Goal: Task Accomplishment & Management: Manage account settings

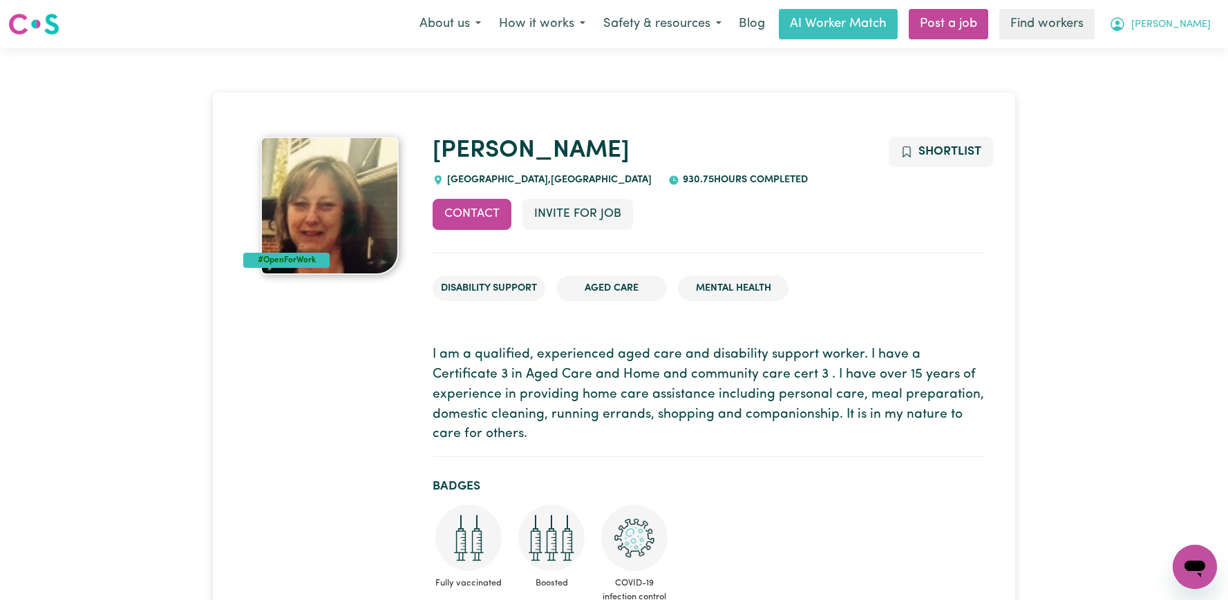
click at [1204, 22] on button "[PERSON_NAME]" at bounding box center [1160, 24] width 120 height 29
click at [1175, 68] on link "Logout" at bounding box center [1164, 79] width 109 height 26
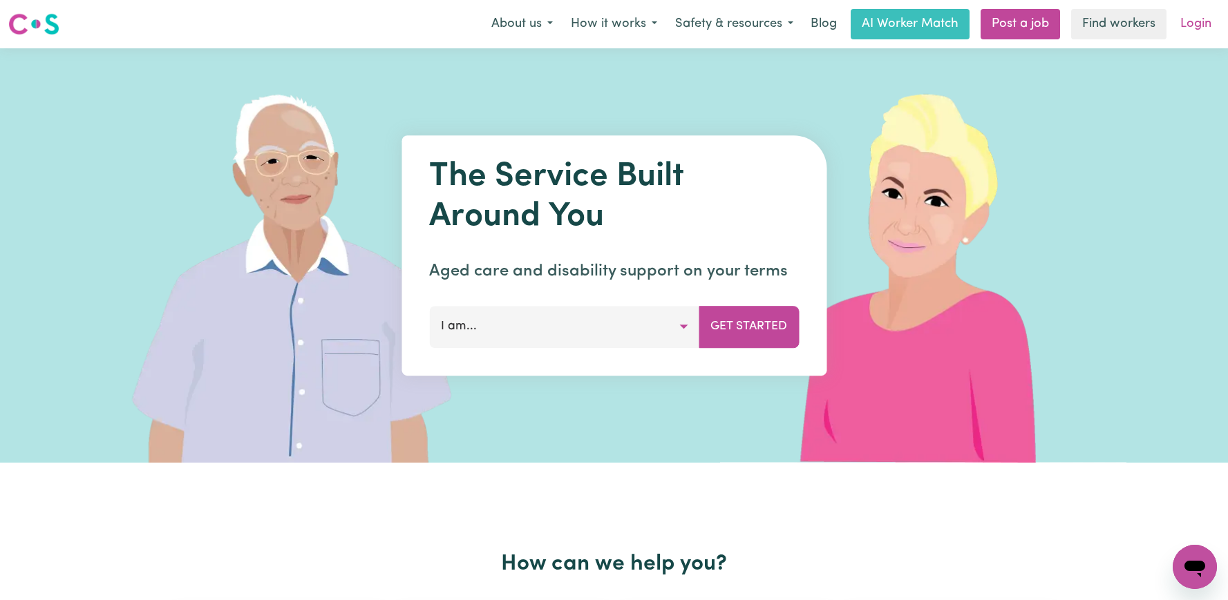
click at [1192, 26] on link "Login" at bounding box center [1196, 24] width 48 height 30
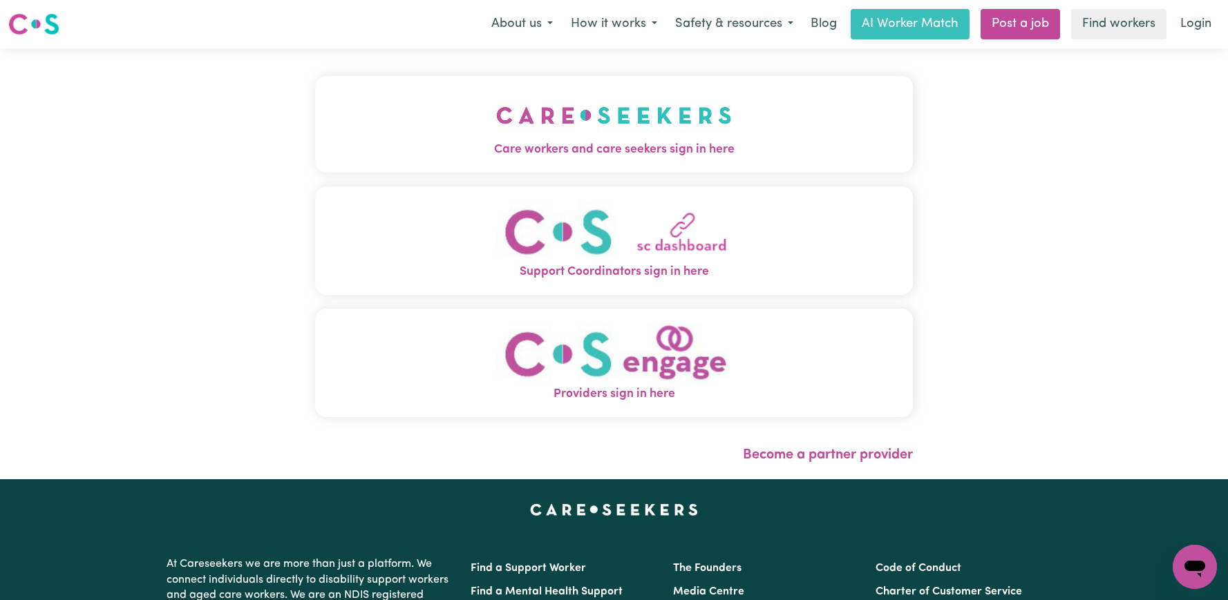
click at [667, 141] on span "Care workers and care seekers sign in here" at bounding box center [614, 150] width 598 height 18
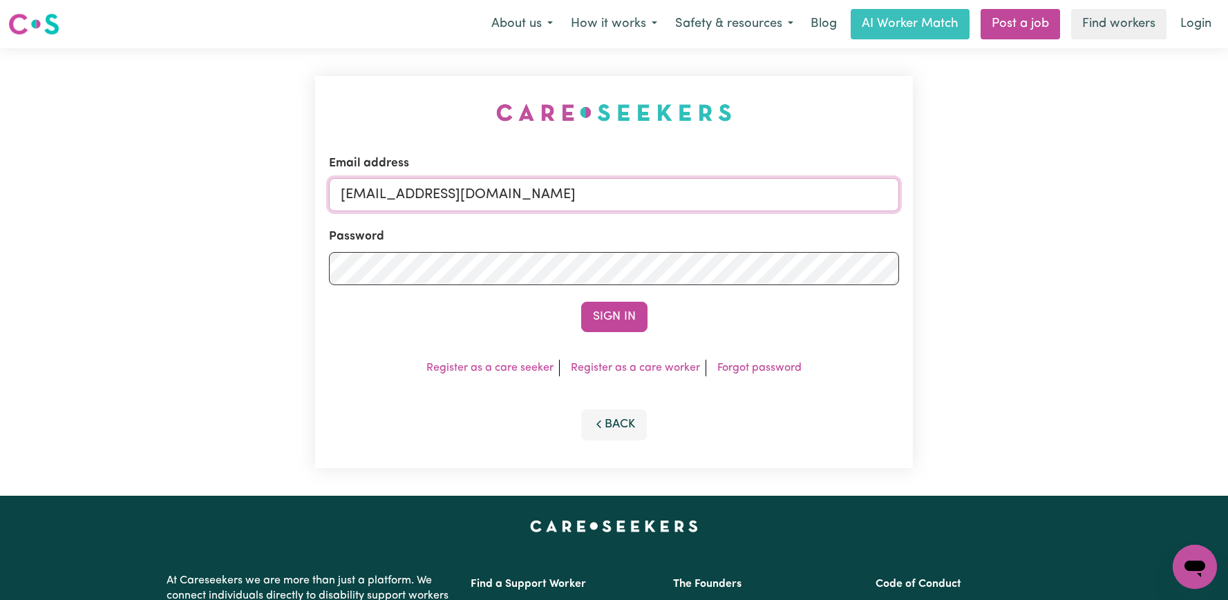
drag, startPoint x: 744, startPoint y: 198, endPoint x: 413, endPoint y: 193, distance: 331.7
click at [413, 193] on input "superuser~MartiCF@careseekers.com.au" at bounding box center [614, 194] width 570 height 33
paste input "AthenaMilatosYACH"
type input "superuser~AthenaMilatosYACH@careseekers.com.au"
click at [581, 302] on button "Sign In" at bounding box center [614, 317] width 66 height 30
